Goal: Check status: Check status

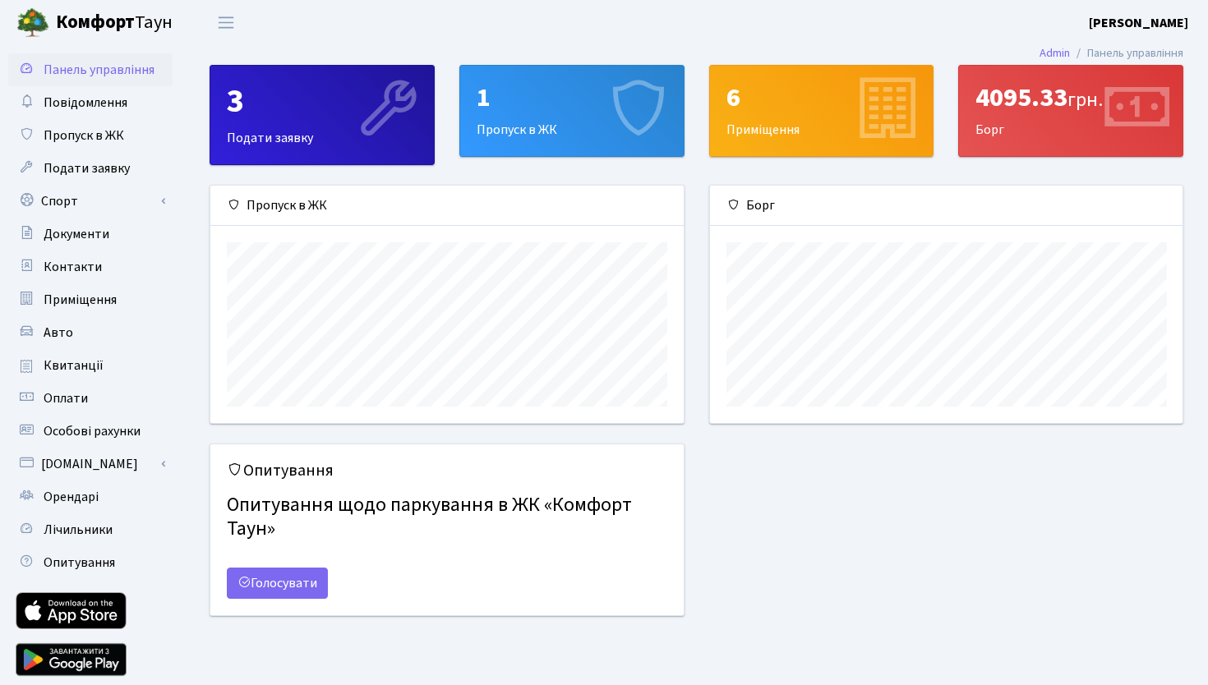
scroll to position [237, 472]
click at [76, 353] on link "Квитанції" at bounding box center [90, 365] width 164 height 33
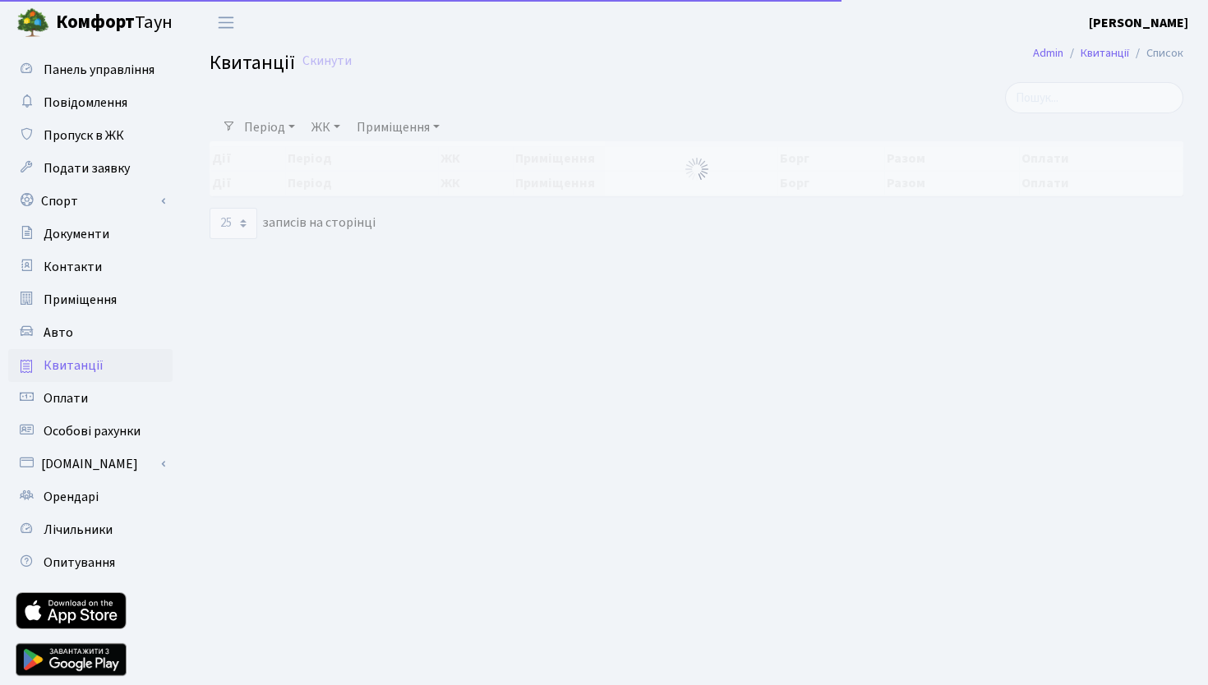
select select "25"
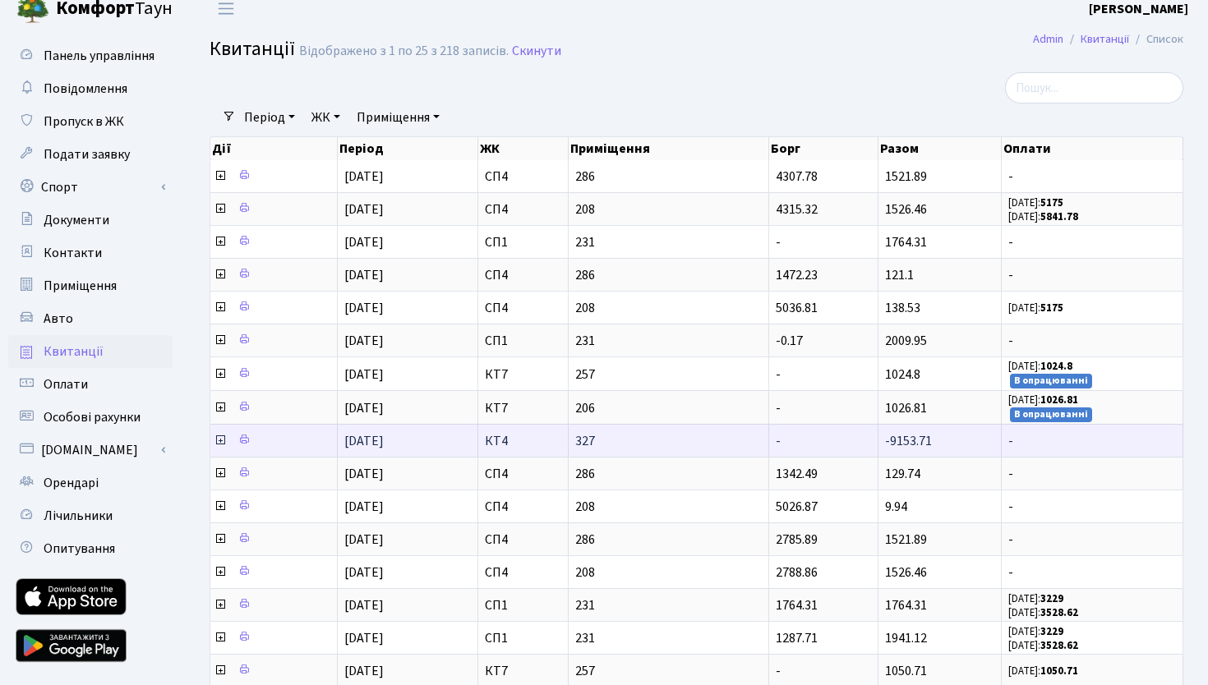
scroll to position [25, 0]
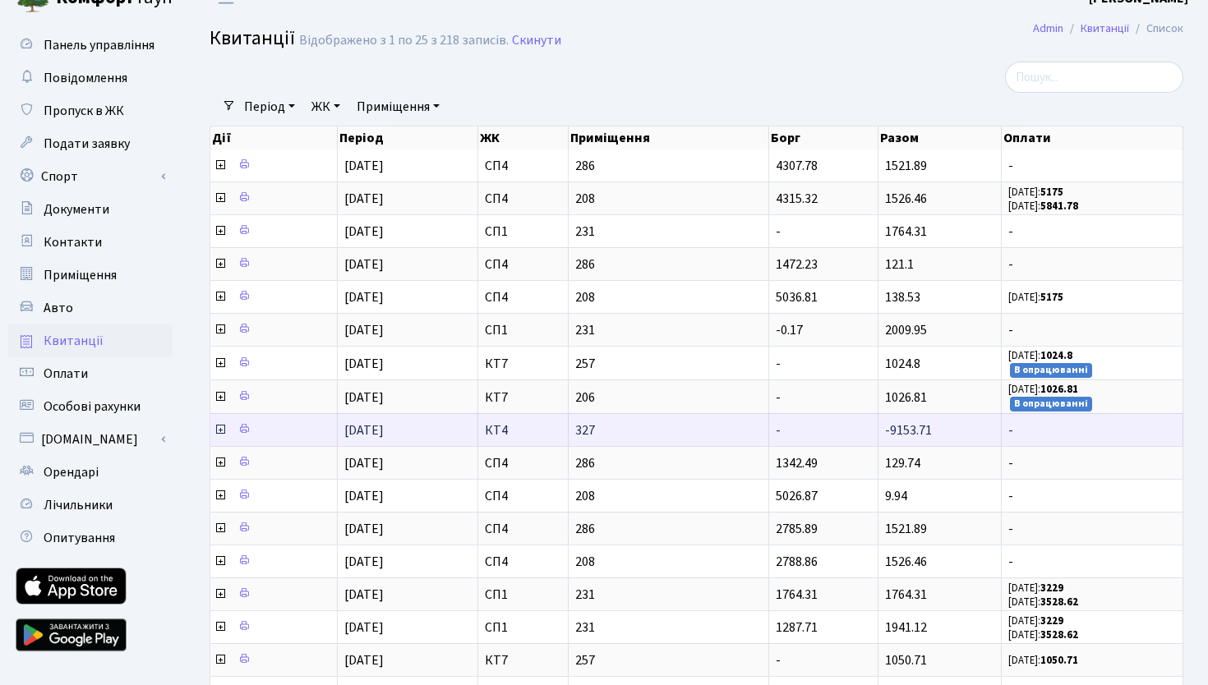
click at [384, 431] on span "[DATE]" at bounding box center [363, 431] width 39 height 18
click at [215, 429] on icon at bounding box center [220, 429] width 13 height 13
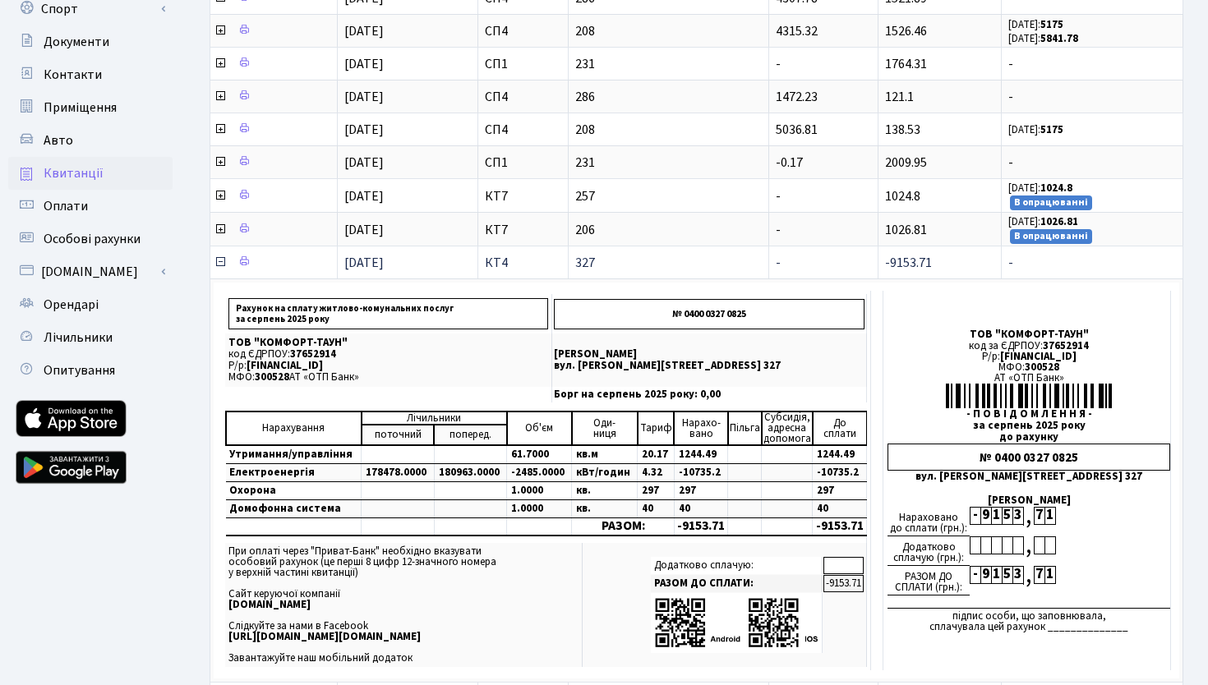
scroll to position [204, 0]
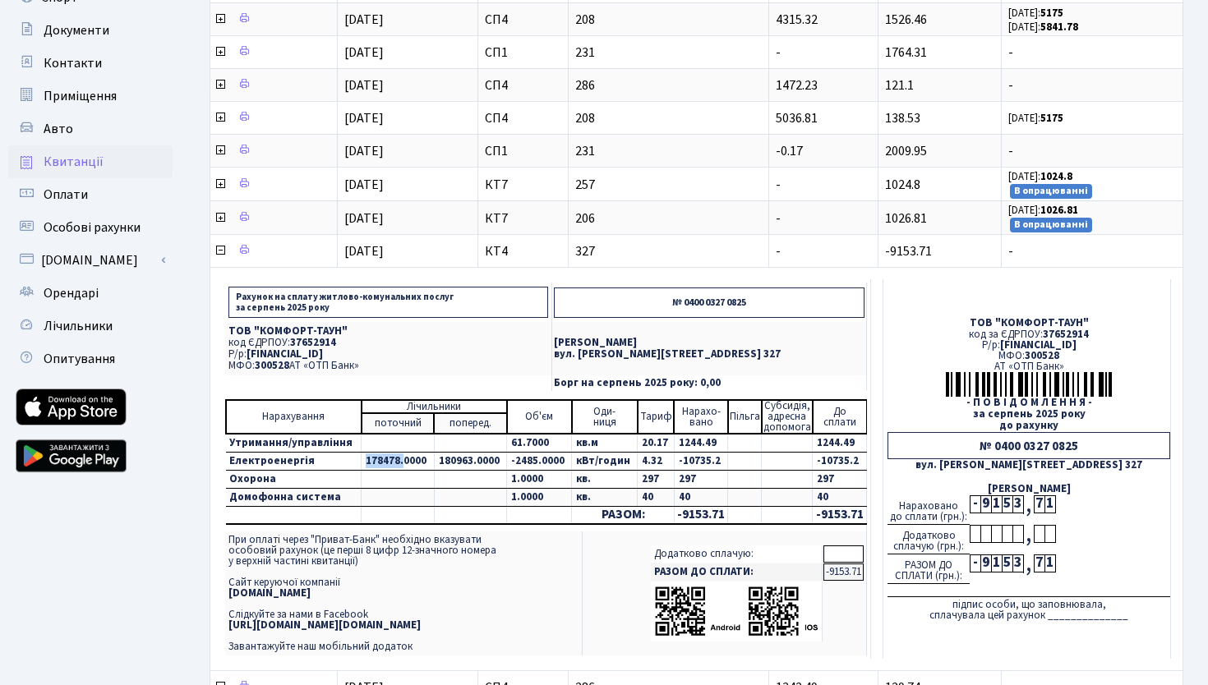
drag, startPoint x: 398, startPoint y: 463, endPoint x: 351, endPoint y: 463, distance: 46.8
click at [351, 463] on tr "Електроенергія 178478.0000 180963.0000 -2485.0000 кВт/годин 4.32 -10735.2 -1073…" at bounding box center [546, 462] width 641 height 18
drag, startPoint x: 472, startPoint y: 459, endPoint x: 431, endPoint y: 459, distance: 40.3
click at [434, 459] on td "180963.0000" at bounding box center [470, 462] width 72 height 18
